Goal: Navigation & Orientation: Find specific page/section

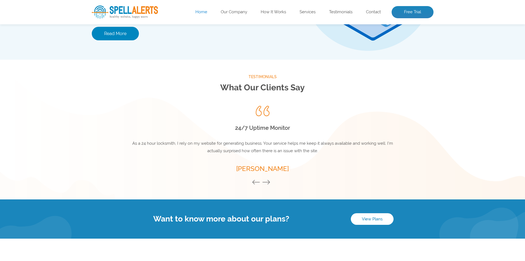
scroll to position [733, 0]
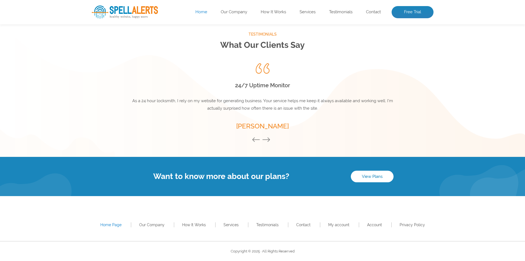
click at [267, 140] on button "Next" at bounding box center [267, 140] width 11 height 6
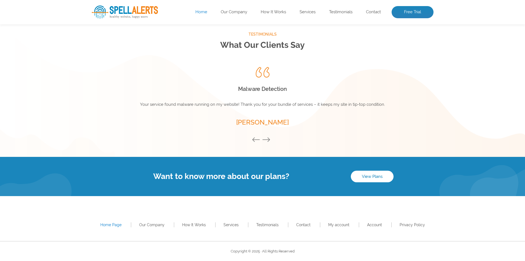
click at [267, 140] on button "Next" at bounding box center [267, 140] width 11 height 6
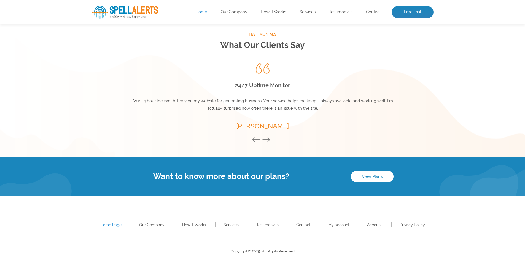
click at [267, 140] on button "Next" at bounding box center [267, 140] width 11 height 6
